Goal: Entertainment & Leisure: Consume media (video, audio)

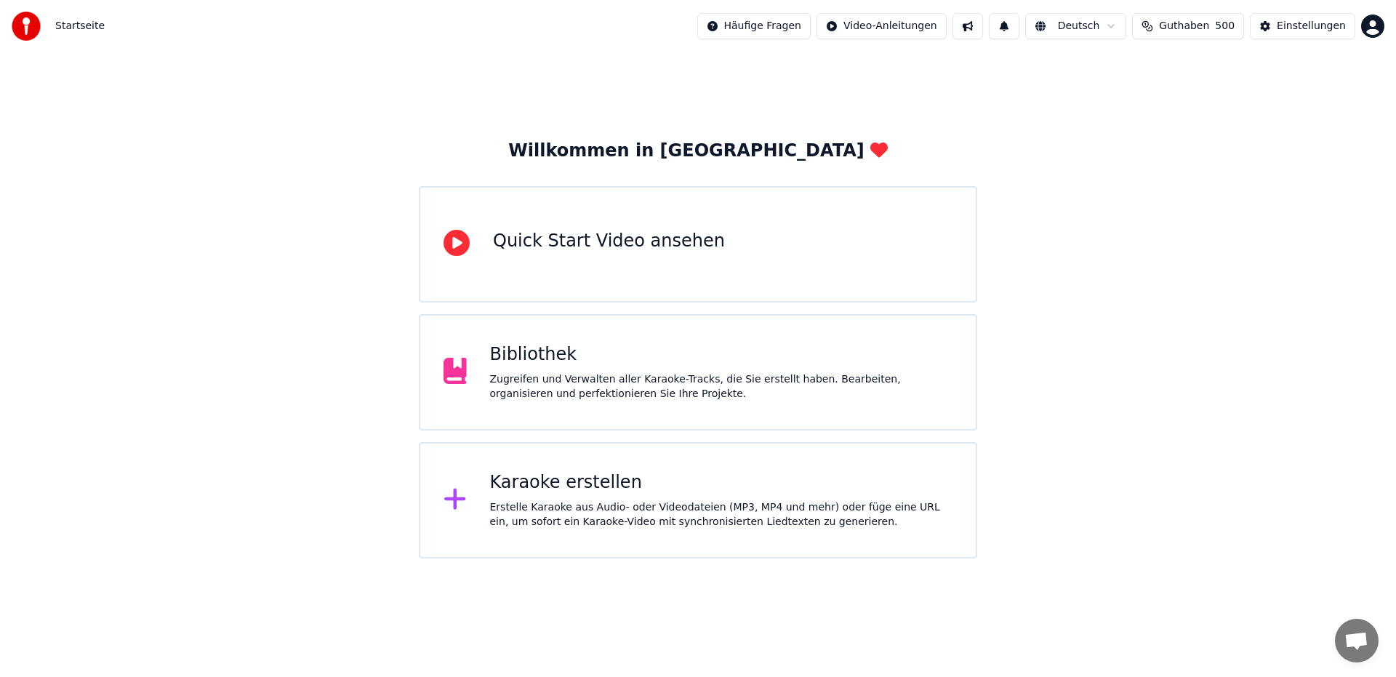
click at [584, 369] on div "Bibliothek Zugreifen und Verwalten aller Karaoke-Tracks, die Sie erstellt haben…" at bounding box center [721, 372] width 463 height 58
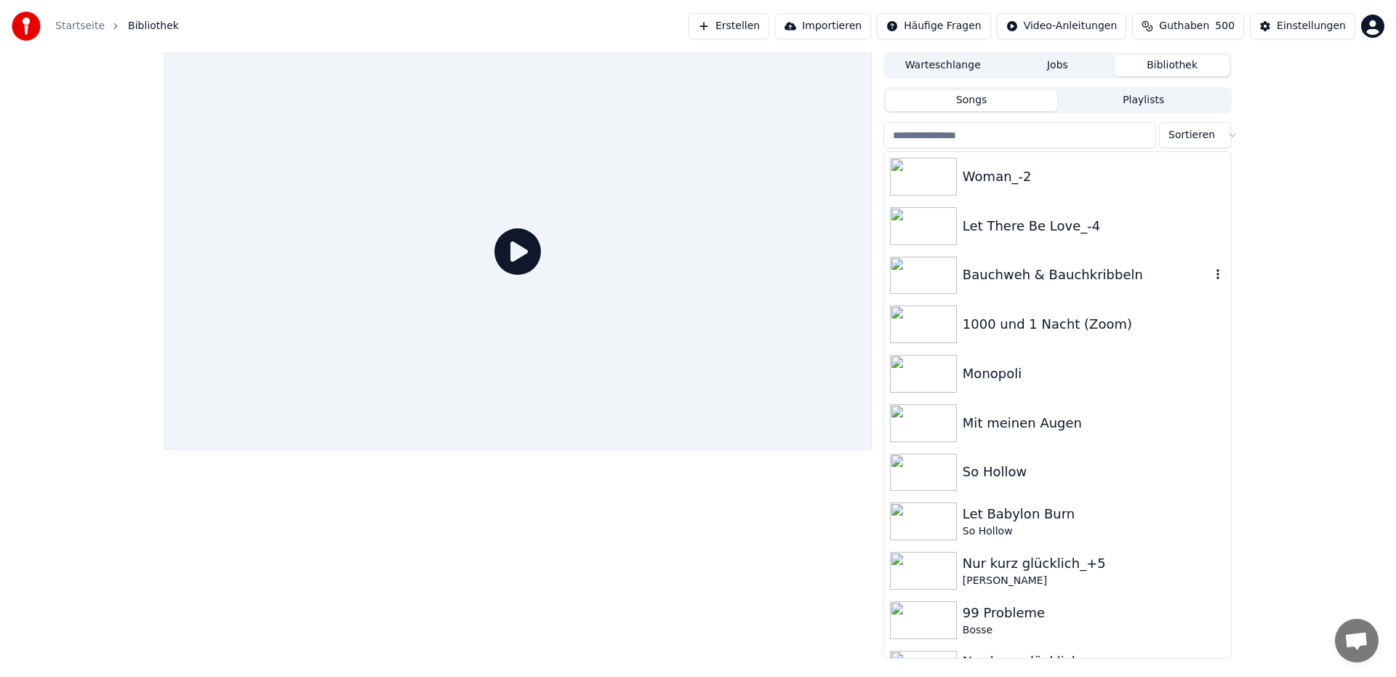
click at [1062, 284] on div "Bauchweh & Bauchkribbeln" at bounding box center [1087, 275] width 248 height 20
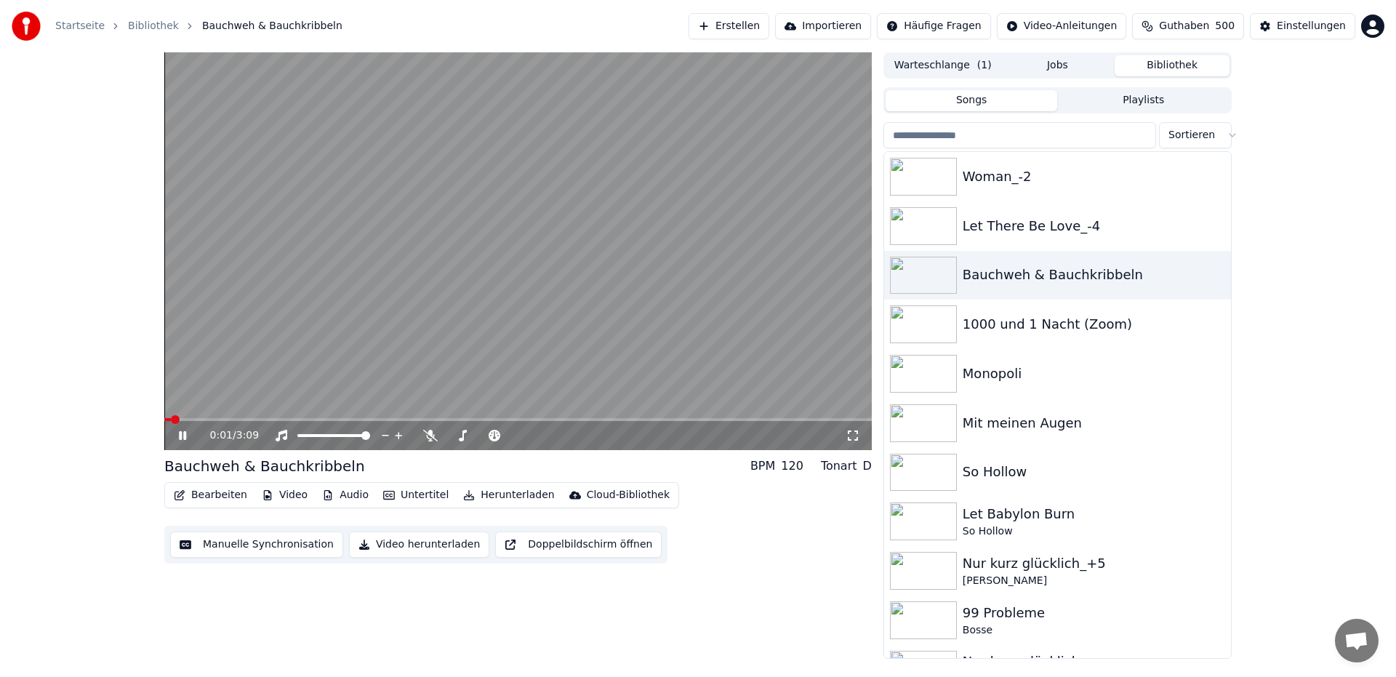
click at [734, 155] on video at bounding box center [517, 251] width 707 height 398
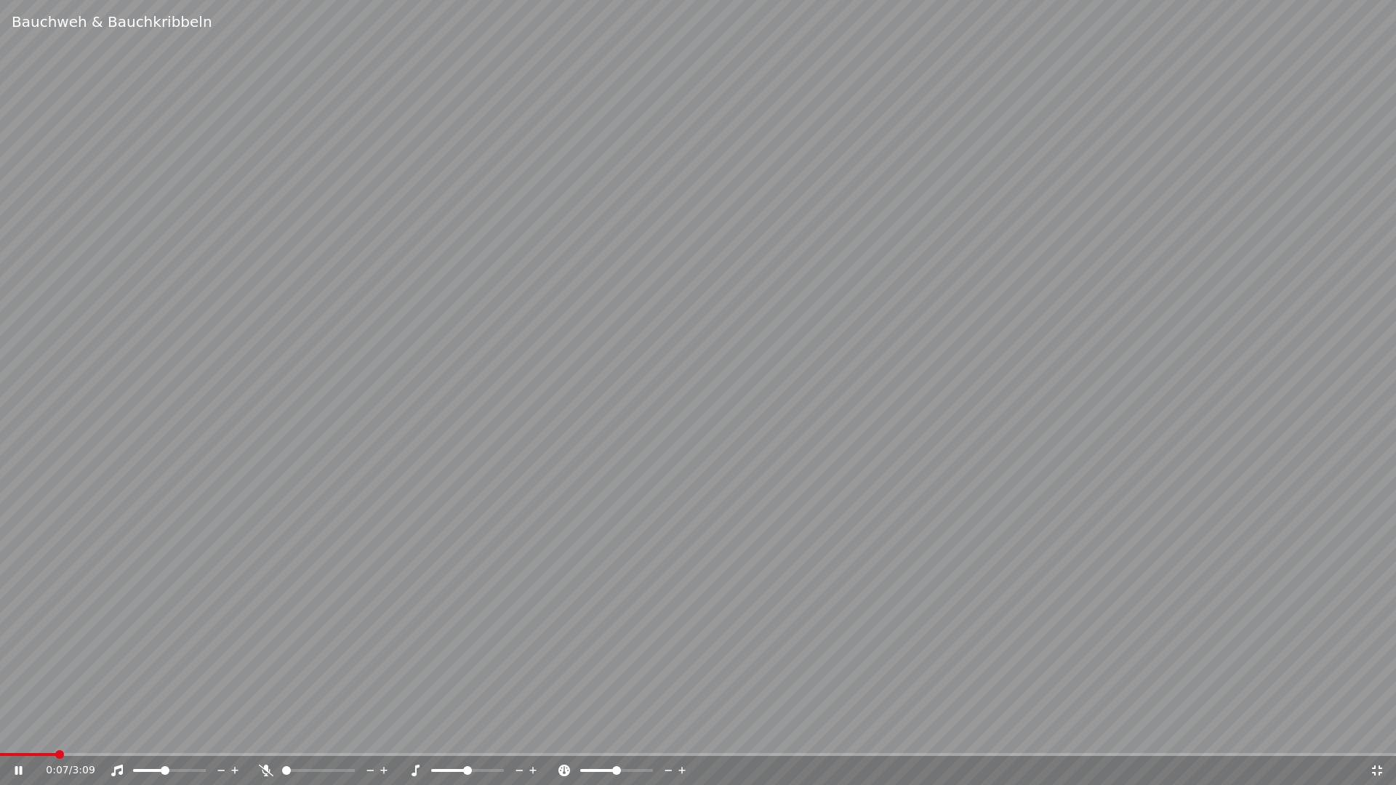
click at [164, 676] on span at bounding box center [165, 770] width 9 height 9
click at [155, 676] on span at bounding box center [157, 770] width 9 height 9
